Goal: Information Seeking & Learning: Learn about a topic

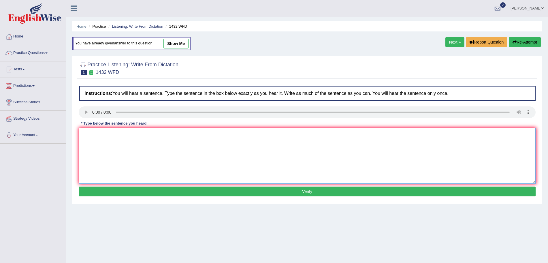
click at [116, 146] on textarea at bounding box center [307, 156] width 457 height 56
type textarea "More physical activity is beneficial to your health."
click at [135, 193] on button "Verify" at bounding box center [307, 191] width 457 height 10
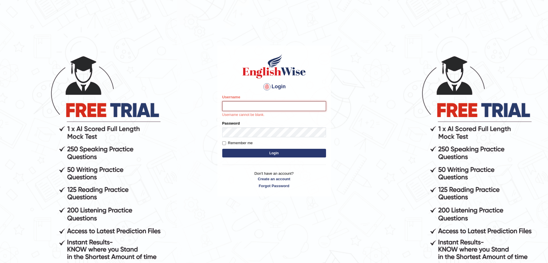
type input "surajshrestha100"
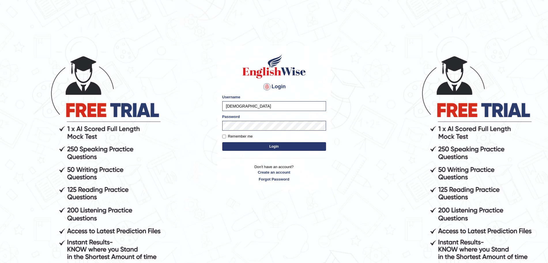
click at [259, 144] on button "Login" at bounding box center [274, 146] width 104 height 9
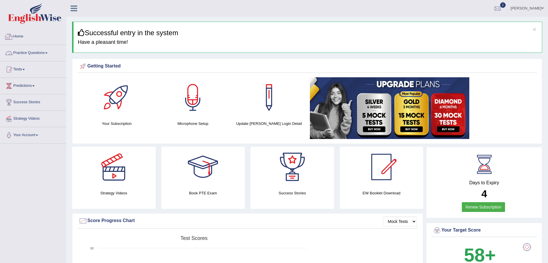
click at [47, 51] on link "Practice Questions" at bounding box center [33, 52] width 66 height 14
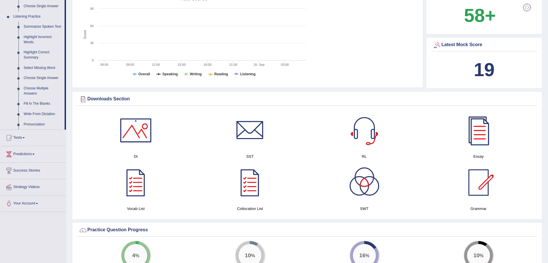
scroll to position [251, 0]
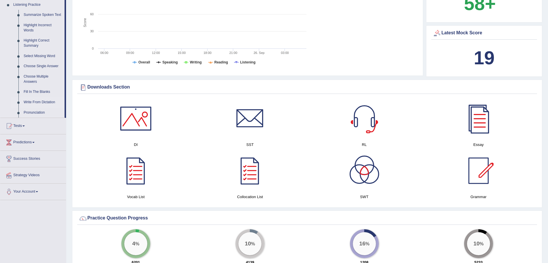
click at [38, 99] on link "Write From Dictation" at bounding box center [43, 102] width 44 height 10
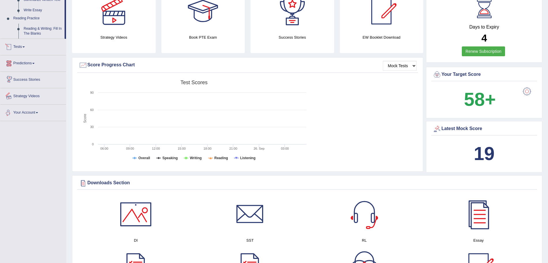
scroll to position [211, 0]
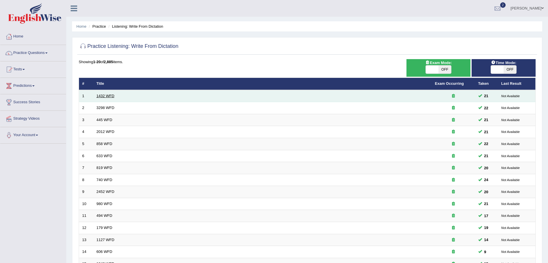
click at [109, 95] on link "1432 WFD" at bounding box center [106, 96] width 18 height 4
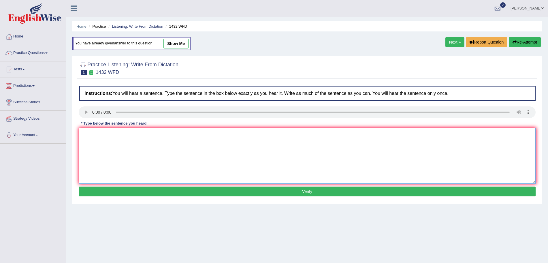
click at [151, 144] on textarea at bounding box center [307, 156] width 457 height 56
type textarea "More physical activity is beneficial to your health."
click at [217, 194] on button "Verify" at bounding box center [307, 191] width 457 height 10
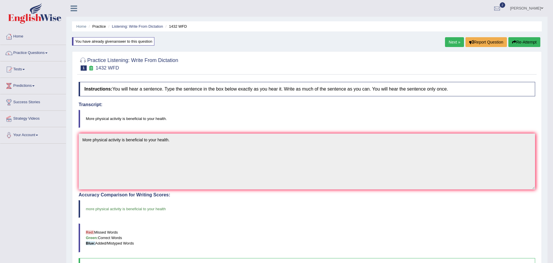
click at [445, 37] on body "Toggle navigation Home Practice Questions Speaking Practice Read Aloud Repeat S…" at bounding box center [276, 131] width 553 height 263
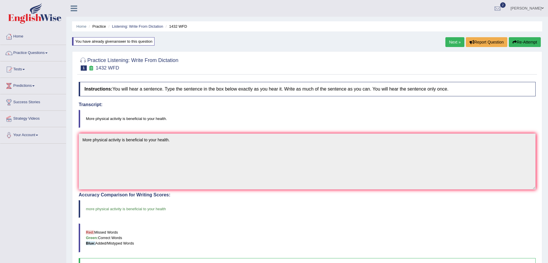
click at [449, 40] on link "Next »" at bounding box center [454, 42] width 19 height 10
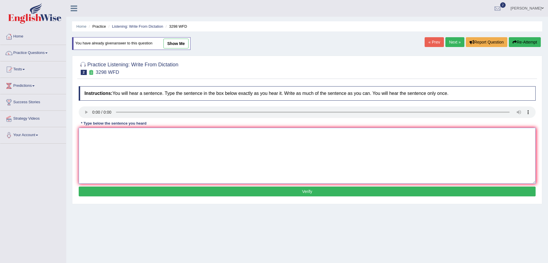
click at [102, 139] on textarea at bounding box center [307, 156] width 457 height 56
type textarea "Animal behavior appears to contain both distinct and similar aspects to that of…"
click at [122, 191] on button "Verify" at bounding box center [307, 191] width 457 height 10
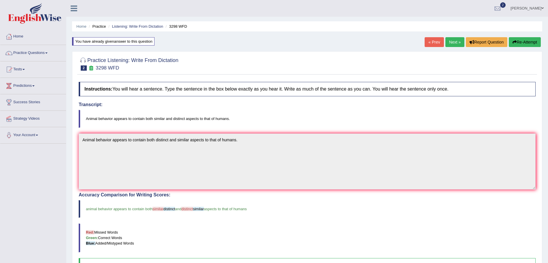
click at [451, 42] on link "Next »" at bounding box center [454, 42] width 19 height 10
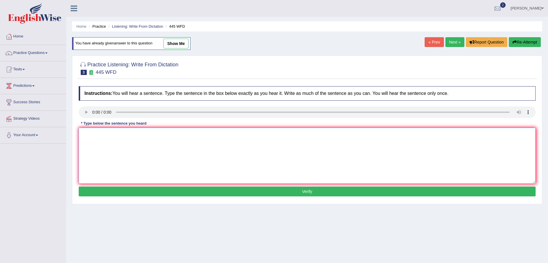
click at [101, 138] on textarea at bounding box center [307, 156] width 457 height 56
type textarea "The american astronomers made a plan for landing spaceship on Mars."
click at [145, 193] on button "Verify" at bounding box center [307, 191] width 457 height 10
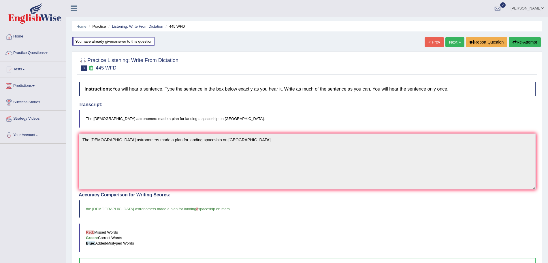
click at [453, 40] on link "Next »" at bounding box center [454, 42] width 19 height 10
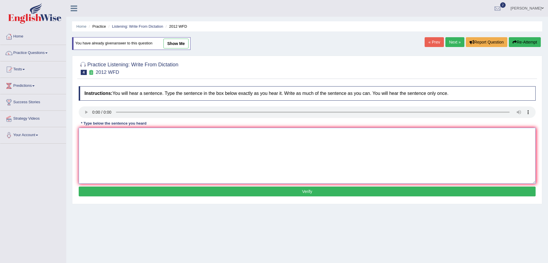
click at [100, 143] on textarea at bounding box center [307, 156] width 457 height 56
type textarea "There is a great deal of debate on this topic."
click at [129, 192] on button "Verify" at bounding box center [307, 191] width 457 height 10
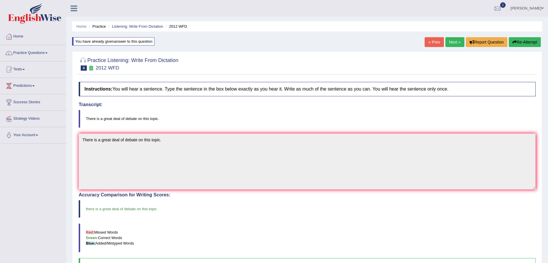
click at [449, 43] on link "Next »" at bounding box center [454, 42] width 19 height 10
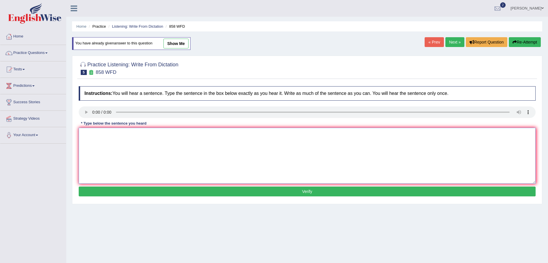
click at [104, 143] on textarea at bounding box center [307, 156] width 457 height 56
type textarea "The year when the ship of artifacts was wrecked interested historians."
click at [128, 194] on button "Verify" at bounding box center [307, 191] width 457 height 10
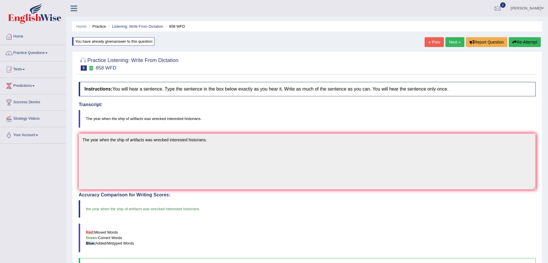
click at [450, 41] on link "Next »" at bounding box center [454, 42] width 19 height 10
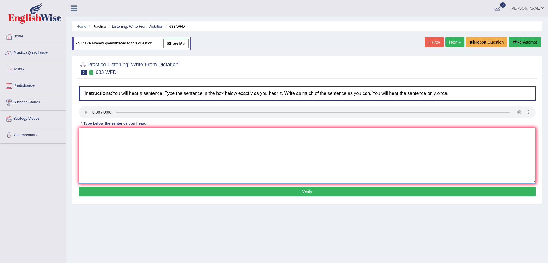
click at [101, 138] on textarea at bounding box center [307, 156] width 457 height 56
type textarea "Research shows that exercising makes us feel better."
click at [120, 190] on button "Verify" at bounding box center [307, 191] width 457 height 10
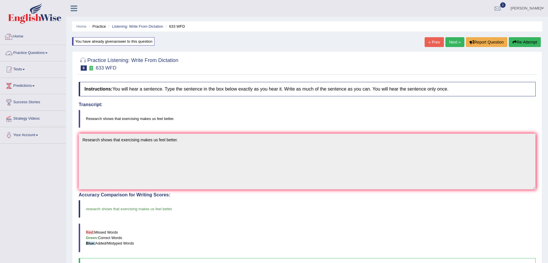
click at [32, 54] on link "Practice Questions" at bounding box center [33, 52] width 66 height 14
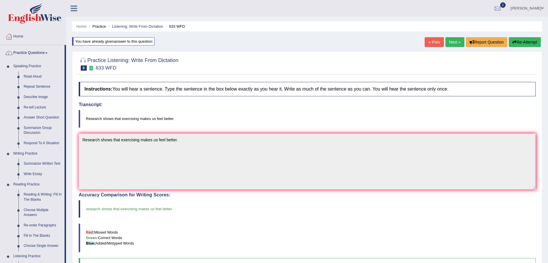
click at [456, 42] on link "Next »" at bounding box center [454, 42] width 19 height 10
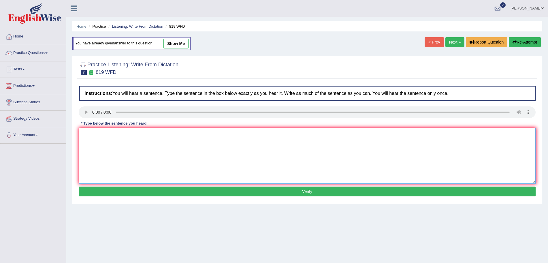
click at [120, 150] on textarea at bounding box center [307, 156] width 457 height 56
click at [108, 153] on textarea at bounding box center [307, 156] width 457 height 56
type textarea "Plants are able to continue growing throughout their lives."
click at [133, 191] on button "Verify" at bounding box center [307, 191] width 457 height 10
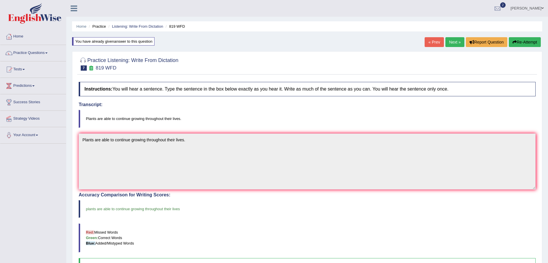
click at [447, 41] on link "Next »" at bounding box center [454, 42] width 19 height 10
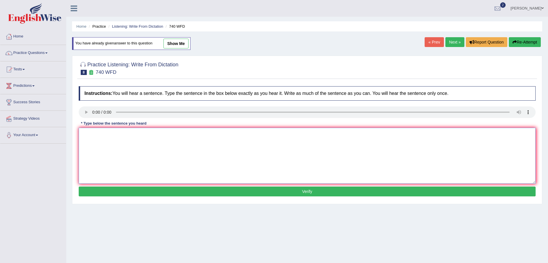
click at [102, 144] on textarea at bounding box center [307, 156] width 457 height 56
type textarea "A series of the observations were carried out in a classroom."
click at [127, 192] on button "Verify" at bounding box center [307, 191] width 457 height 10
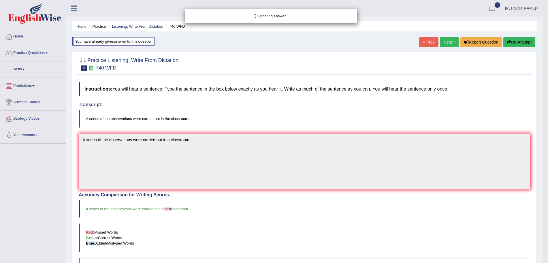
click at [37, 54] on div "Updating answer..." at bounding box center [274, 131] width 548 height 263
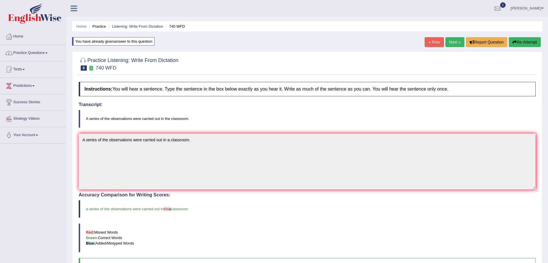
click at [453, 43] on link "Next »" at bounding box center [454, 42] width 19 height 10
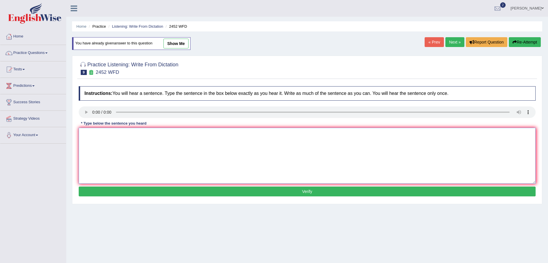
click at [106, 150] on textarea at bounding box center [307, 156] width 457 height 56
type textarea "It is a debate about the value of knowledge."
click at [130, 192] on button "Verify" at bounding box center [307, 191] width 457 height 10
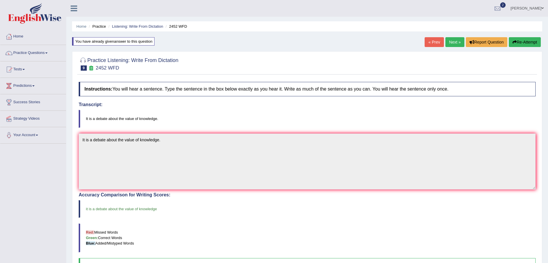
click at [448, 40] on link "Next »" at bounding box center [454, 42] width 19 height 10
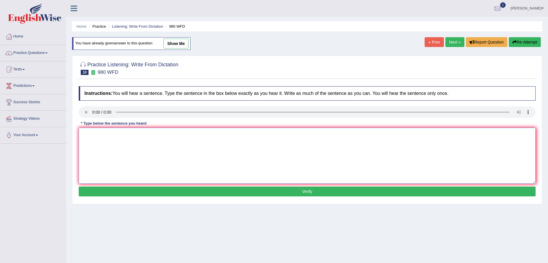
click at [105, 153] on textarea at bounding box center [307, 156] width 457 height 56
type textarea "Your ideas have been discussed and debated in seminars and tutorials."
click at [144, 197] on div "Instructions: You will hear a sentence. Type the sentence in the box below exac…" at bounding box center [307, 142] width 460 height 118
click at [133, 188] on button "Verify" at bounding box center [307, 191] width 457 height 10
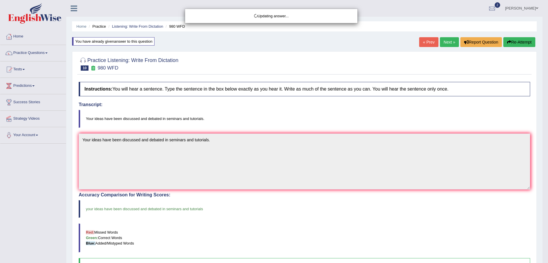
click at [33, 50] on div "Updating answer..." at bounding box center [274, 131] width 548 height 263
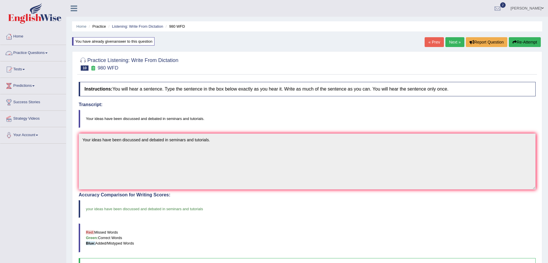
click at [31, 51] on link "Practice Questions" at bounding box center [33, 52] width 66 height 14
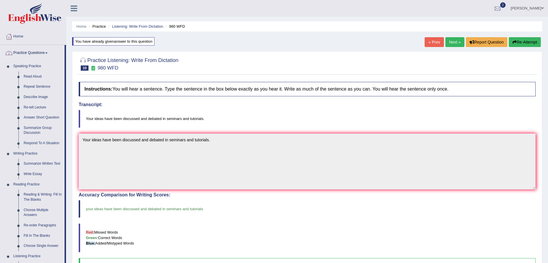
drag, startPoint x: 544, startPoint y: 86, endPoint x: 553, endPoint y: 98, distance: 15.1
click at [548, 98] on html "Toggle navigation Home Practice Questions Speaking Practice Read Aloud Repeat S…" at bounding box center [274, 131] width 548 height 263
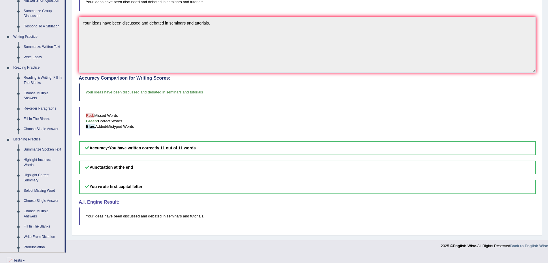
scroll to position [159, 0]
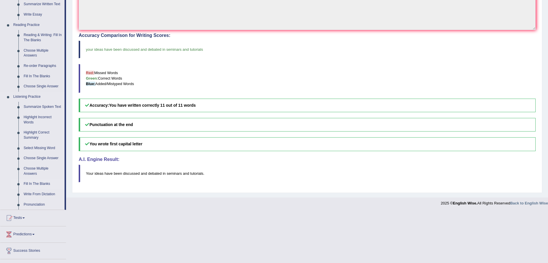
click at [42, 183] on link "Fill In The Blanks" at bounding box center [43, 184] width 44 height 10
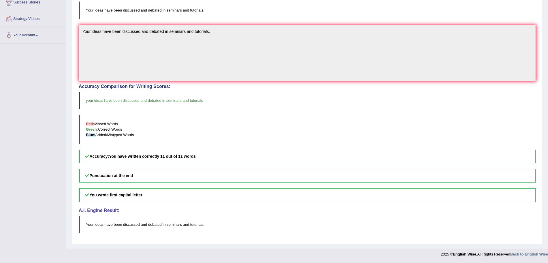
scroll to position [108, 0]
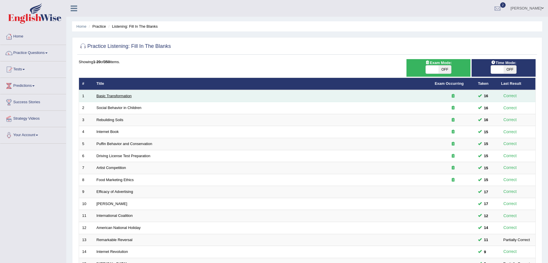
click at [122, 97] on link "Basic Transformation" at bounding box center [114, 96] width 35 height 4
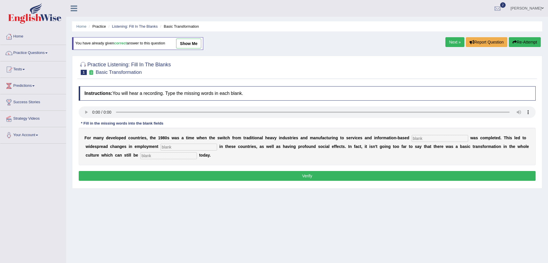
click at [428, 139] on input "text" at bounding box center [440, 138] width 56 height 7
type input "enterprise"
type input "patterns"
type input "observed"
click at [382, 176] on button "Verify" at bounding box center [307, 176] width 457 height 10
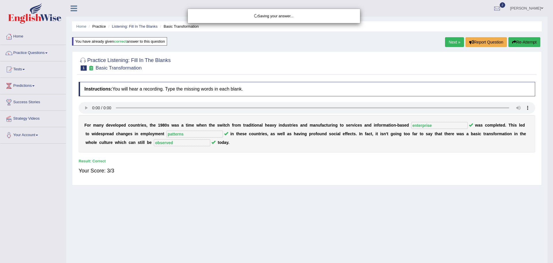
click at [37, 52] on div "Saving your answer..." at bounding box center [276, 131] width 553 height 263
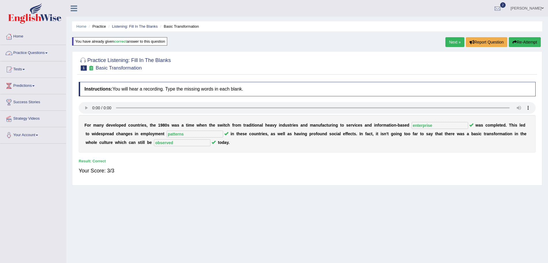
click at [28, 56] on link "Practice Questions" at bounding box center [33, 52] width 66 height 14
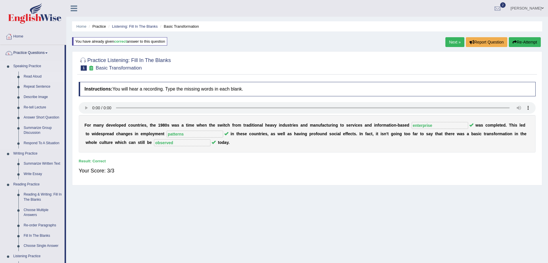
click at [31, 77] on link "Read Aloud" at bounding box center [43, 76] width 44 height 10
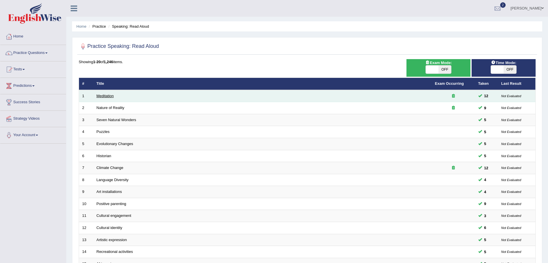
click at [102, 96] on link "Meditation" at bounding box center [105, 96] width 17 height 4
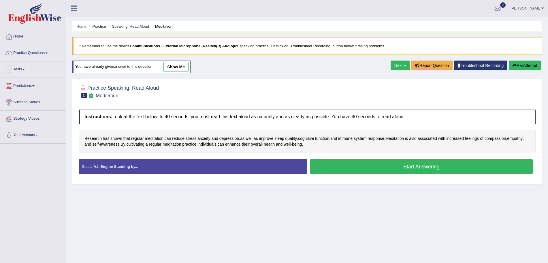
click at [386, 167] on button "Start Answering" at bounding box center [421, 166] width 223 height 15
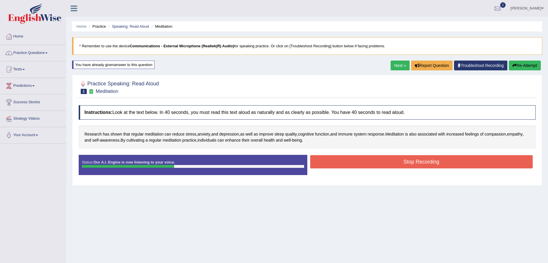
click at [354, 160] on button "Stop Recording" at bounding box center [421, 161] width 223 height 13
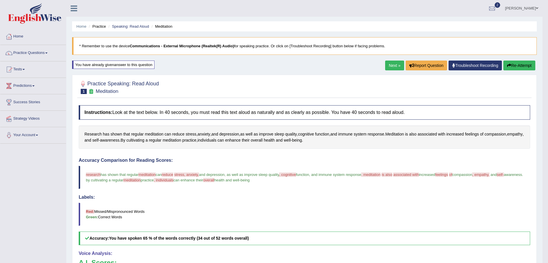
click at [392, 66] on link "Next »" at bounding box center [394, 66] width 19 height 10
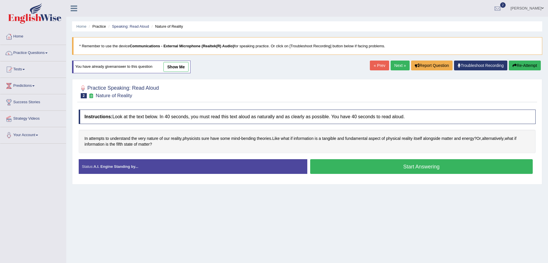
click at [370, 165] on button "Start Answering" at bounding box center [421, 166] width 223 height 15
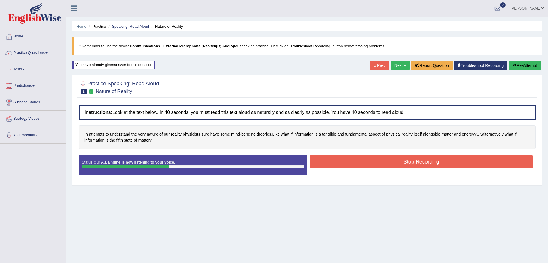
click at [359, 164] on button "Stop Recording" at bounding box center [421, 161] width 223 height 13
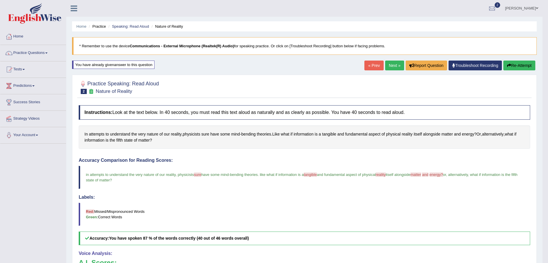
click at [395, 65] on link "Next »" at bounding box center [394, 66] width 19 height 10
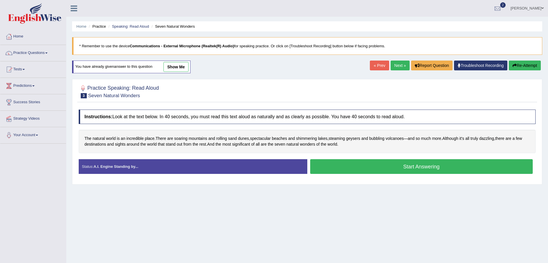
click at [382, 166] on button "Start Answering" at bounding box center [421, 166] width 223 height 15
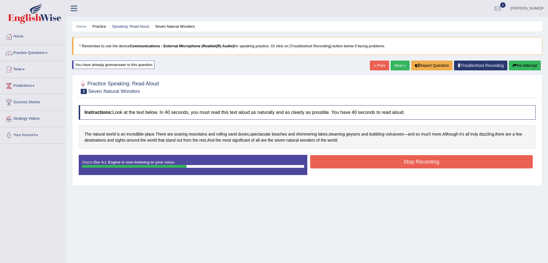
click at [373, 164] on button "Stop Recording" at bounding box center [421, 161] width 223 height 13
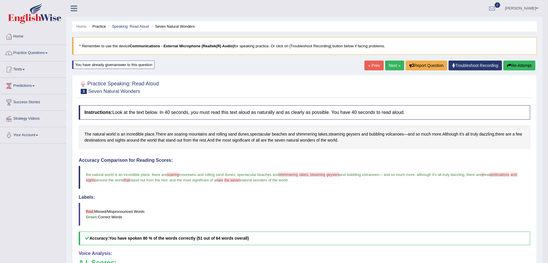
click at [395, 66] on link "Next »" at bounding box center [394, 66] width 19 height 10
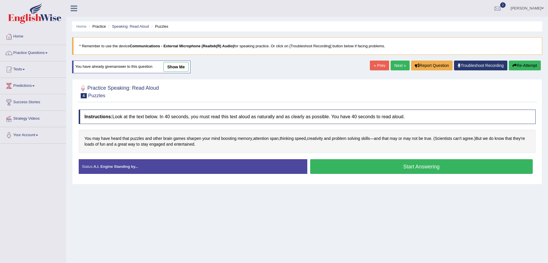
click at [366, 167] on button "Start Answering" at bounding box center [421, 166] width 223 height 15
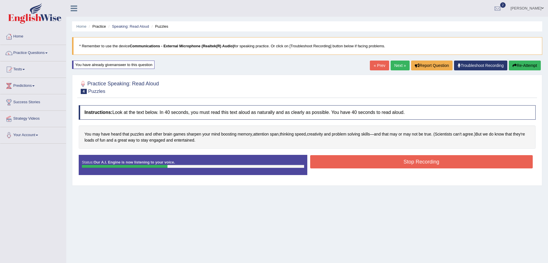
click at [340, 163] on button "Stop Recording" at bounding box center [421, 161] width 223 height 13
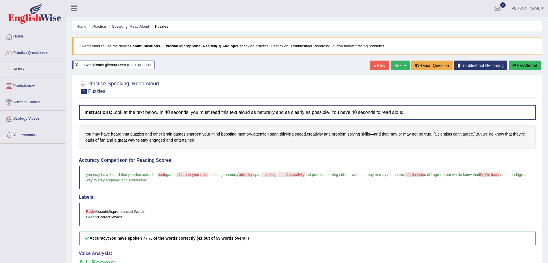
click at [397, 66] on body "Toggle navigation Home Practice Questions Speaking Practice Read Aloud Repeat S…" at bounding box center [274, 131] width 548 height 263
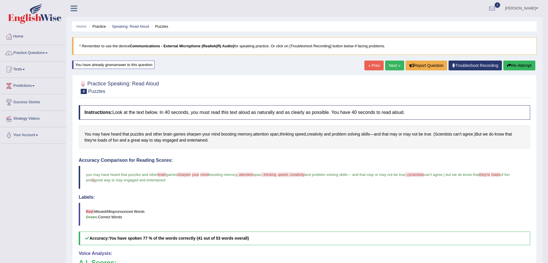
click at [393, 66] on link "Next »" at bounding box center [394, 66] width 19 height 10
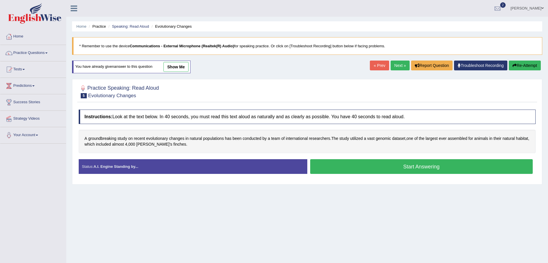
click at [394, 169] on button "Start Answering" at bounding box center [421, 166] width 223 height 15
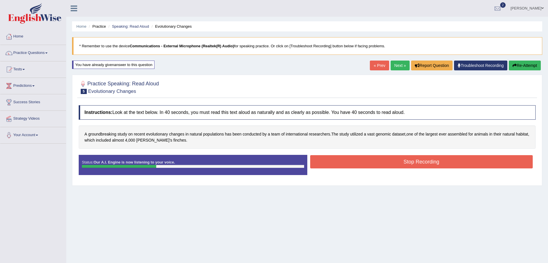
click at [373, 164] on button "Stop Recording" at bounding box center [421, 161] width 223 height 13
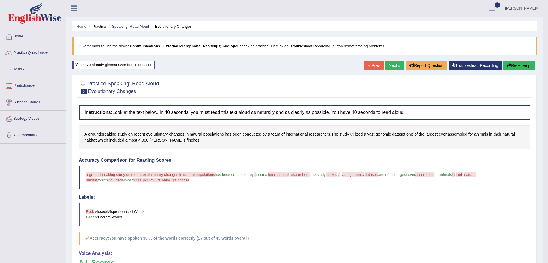
click at [398, 64] on link "Next »" at bounding box center [394, 66] width 19 height 10
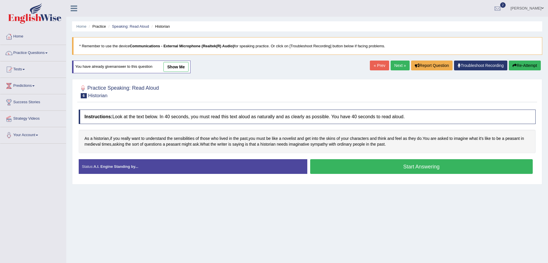
click at [408, 163] on button "Start Answering" at bounding box center [421, 166] width 223 height 15
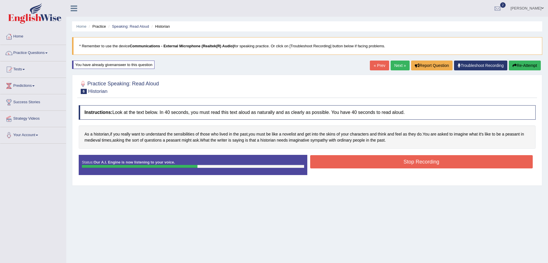
click at [388, 162] on button "Stop Recording" at bounding box center [421, 161] width 223 height 13
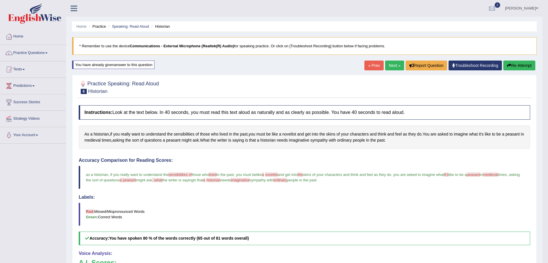
click at [396, 65] on link "Next »" at bounding box center [394, 66] width 19 height 10
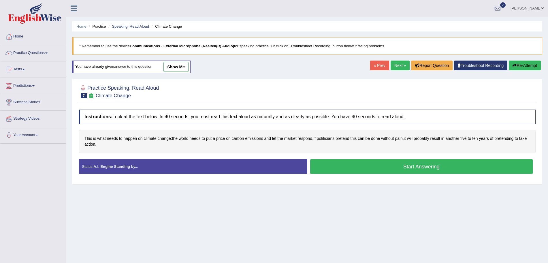
click at [378, 167] on button "Start Answering" at bounding box center [421, 166] width 223 height 15
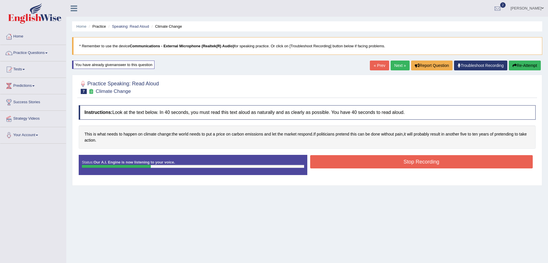
click at [357, 162] on button "Stop Recording" at bounding box center [421, 161] width 223 height 13
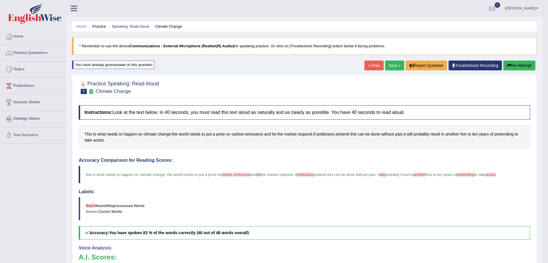
click at [393, 68] on link "Next »" at bounding box center [394, 66] width 19 height 10
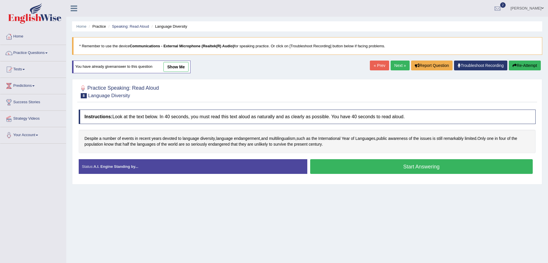
click at [364, 165] on button "Start Answering" at bounding box center [421, 166] width 223 height 15
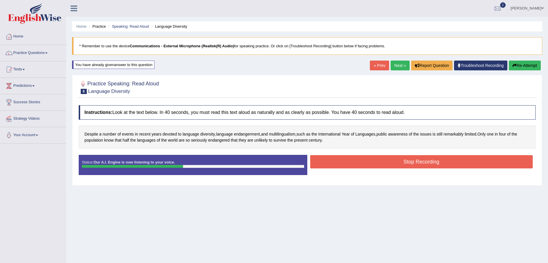
click at [350, 163] on button "Stop Recording" at bounding box center [421, 161] width 223 height 13
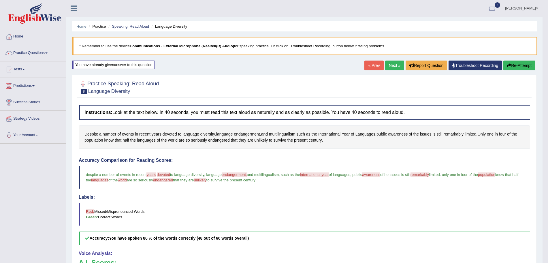
click at [397, 62] on link "Next »" at bounding box center [394, 66] width 19 height 10
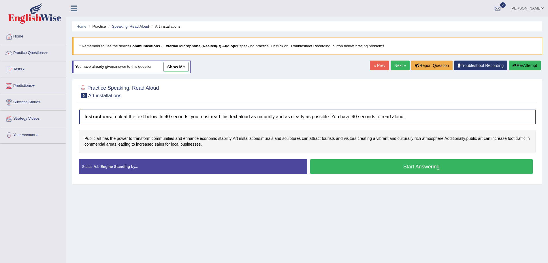
click at [399, 170] on button "Start Answering" at bounding box center [421, 166] width 223 height 15
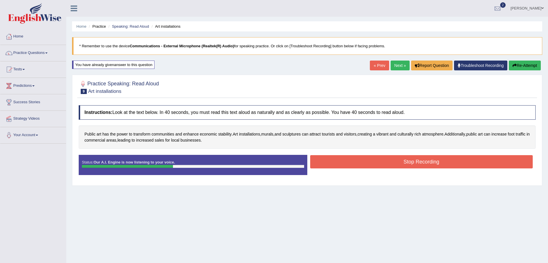
click at [353, 159] on button "Stop Recording" at bounding box center [421, 161] width 223 height 13
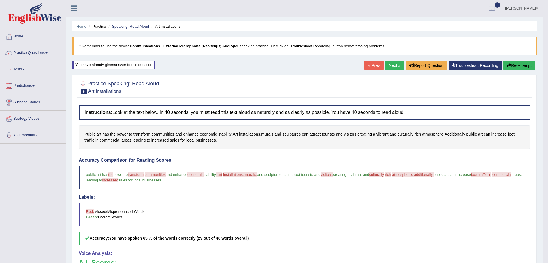
click at [397, 68] on link "Next »" at bounding box center [394, 66] width 19 height 10
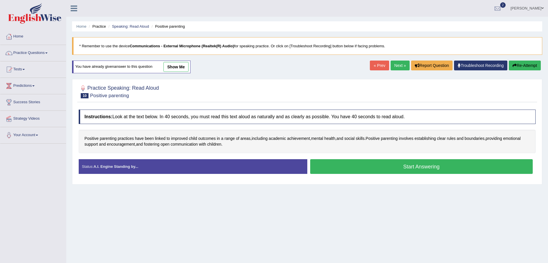
click at [396, 165] on button "Start Answering" at bounding box center [421, 166] width 223 height 15
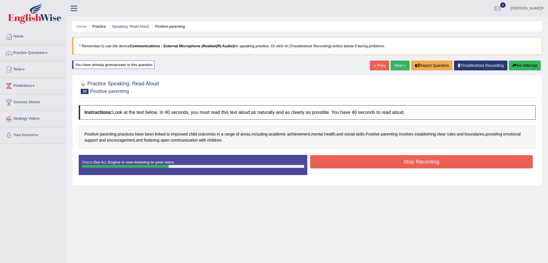
click at [382, 163] on button "Stop Recording" at bounding box center [421, 161] width 223 height 13
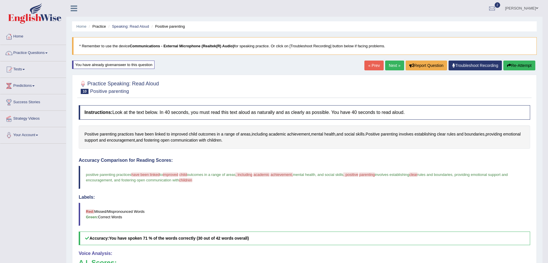
click at [393, 65] on link "Next »" at bounding box center [394, 66] width 19 height 10
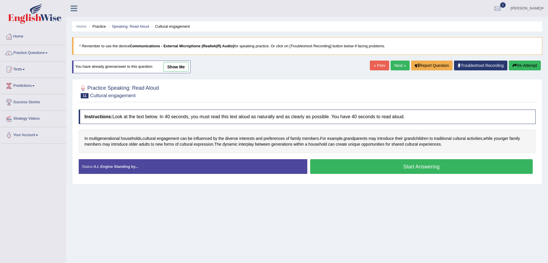
click at [385, 165] on button "Start Answering" at bounding box center [421, 166] width 223 height 15
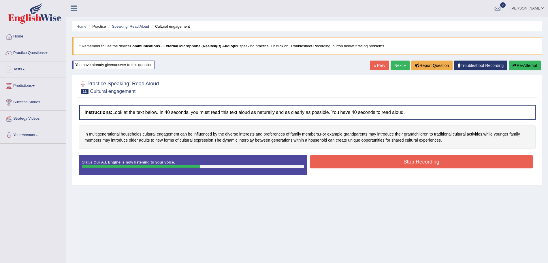
click at [367, 158] on button "Stop Recording" at bounding box center [421, 161] width 223 height 13
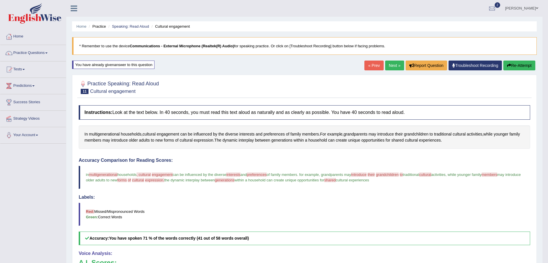
click at [398, 66] on link "Next »" at bounding box center [394, 66] width 19 height 10
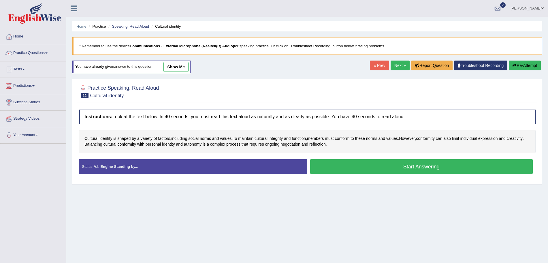
click at [380, 165] on button "Start Answering" at bounding box center [421, 166] width 223 height 15
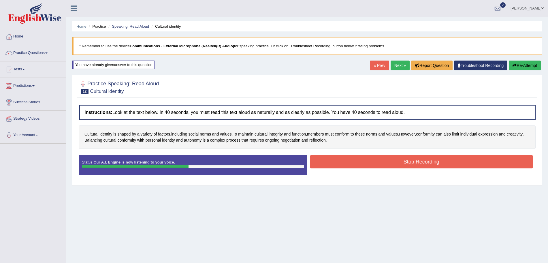
click at [380, 165] on button "Stop Recording" at bounding box center [421, 161] width 223 height 13
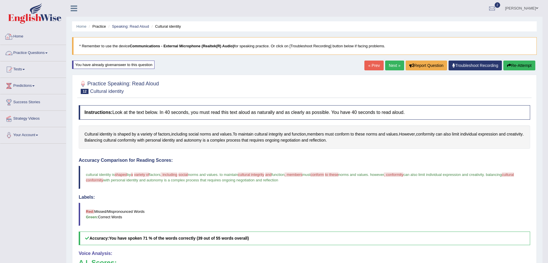
click at [25, 56] on link "Practice Questions" at bounding box center [33, 52] width 66 height 14
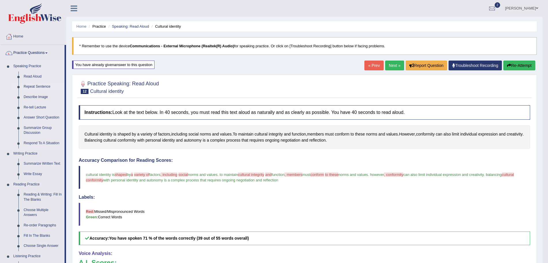
click at [35, 86] on link "Repeat Sentence" at bounding box center [43, 87] width 44 height 10
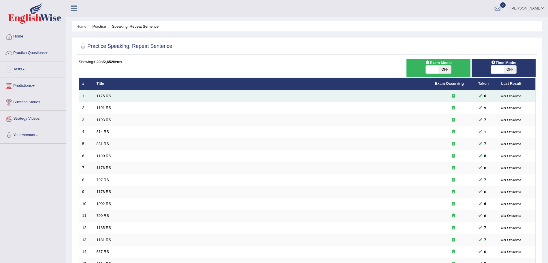
click at [110, 101] on td "1175 RS" at bounding box center [262, 96] width 338 height 12
click at [104, 95] on link "1175 RS" at bounding box center [104, 96] width 15 height 4
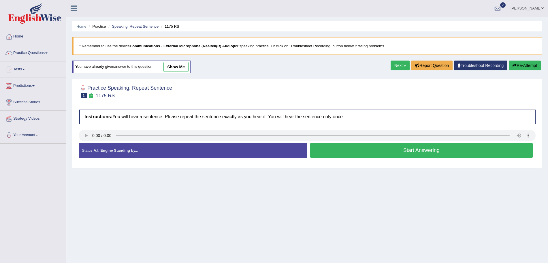
click at [351, 150] on button "Start Answering" at bounding box center [421, 150] width 223 height 15
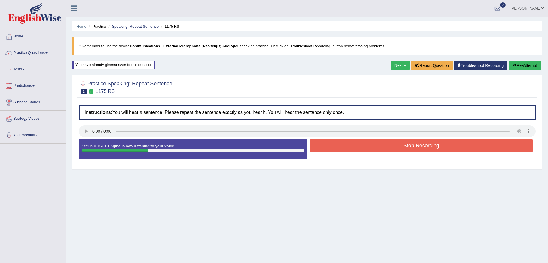
click at [341, 149] on button "Stop Recording" at bounding box center [421, 145] width 223 height 13
